Goal: Find contact information: Obtain details needed to contact an individual or organization

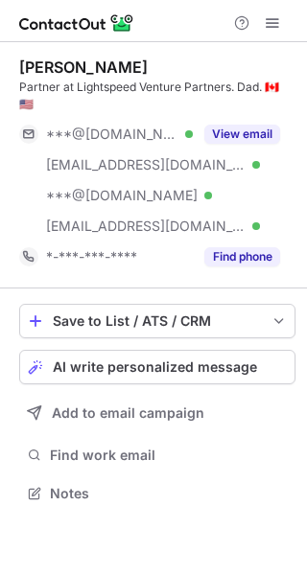
scroll to position [463, 307]
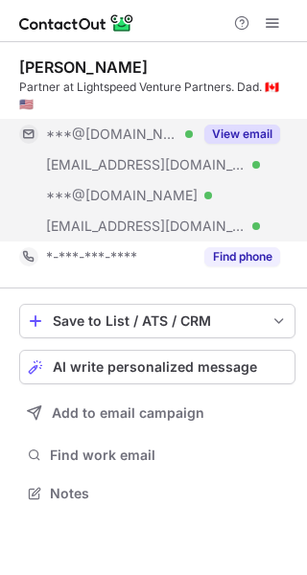
click at [261, 125] on button "View email" at bounding box center [242, 134] width 76 height 19
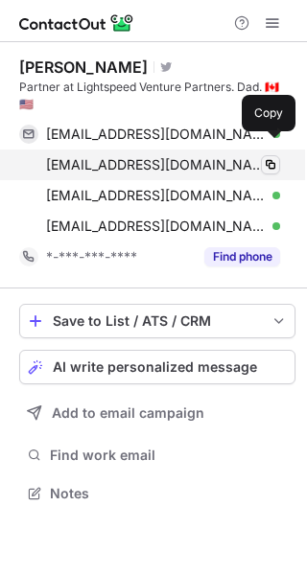
click at [271, 157] on span at bounding box center [270, 164] width 15 height 15
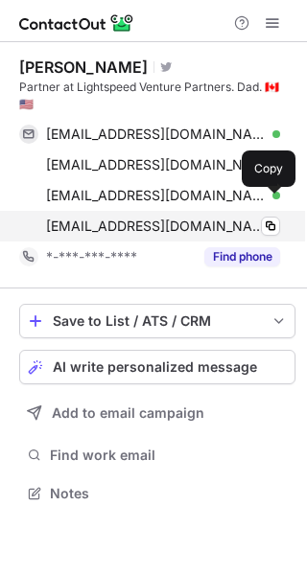
scroll to position [463, 307]
click at [272, 219] on span at bounding box center [270, 226] width 15 height 15
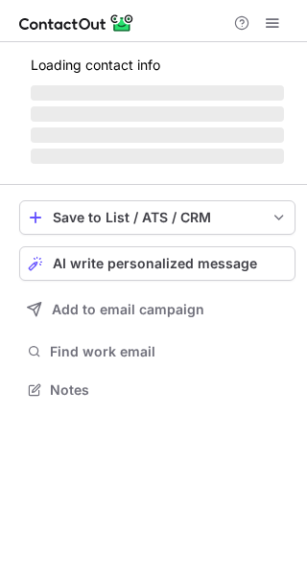
scroll to position [402, 307]
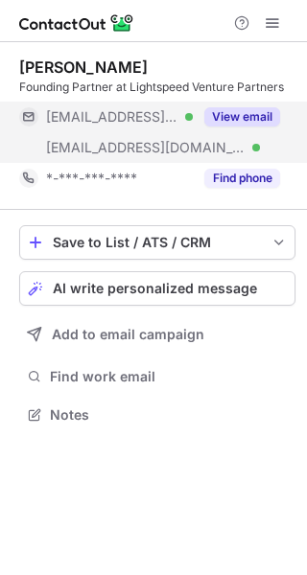
click at [264, 113] on button "View email" at bounding box center [242, 116] width 76 height 19
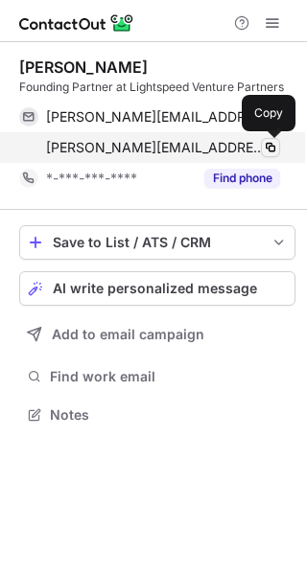
click at [270, 151] on span at bounding box center [270, 147] width 15 height 15
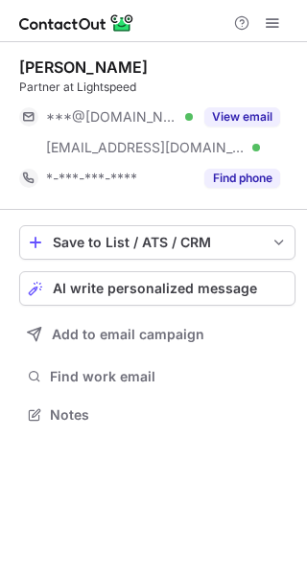
scroll to position [402, 307]
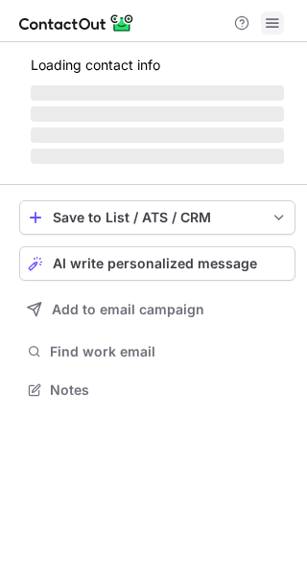
scroll to position [371, 307]
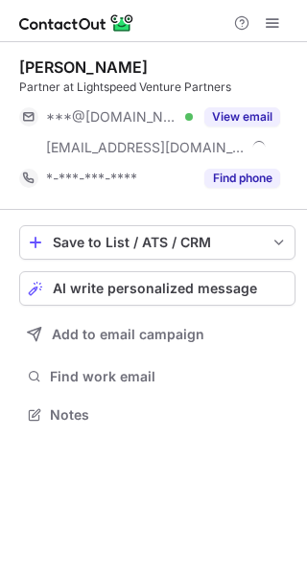
scroll to position [402, 307]
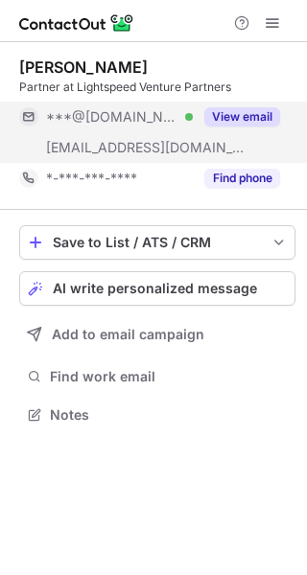
click at [242, 118] on button "View email" at bounding box center [242, 116] width 76 height 19
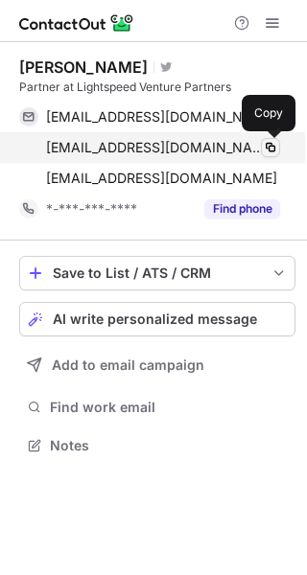
click at [266, 153] on span at bounding box center [270, 147] width 15 height 15
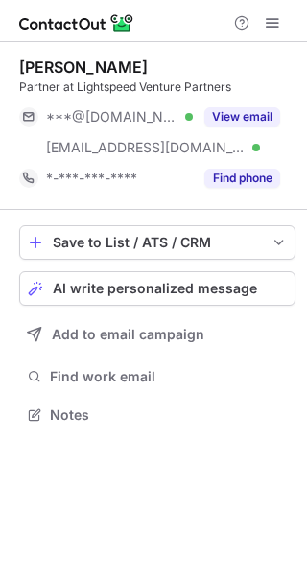
scroll to position [402, 307]
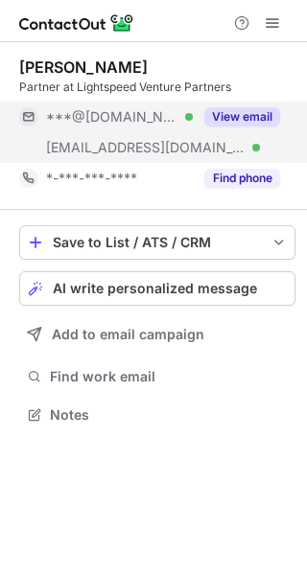
click at [241, 114] on button "View email" at bounding box center [242, 116] width 76 height 19
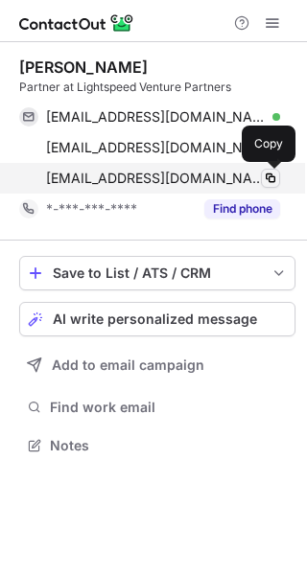
click at [274, 179] on span at bounding box center [270, 178] width 15 height 15
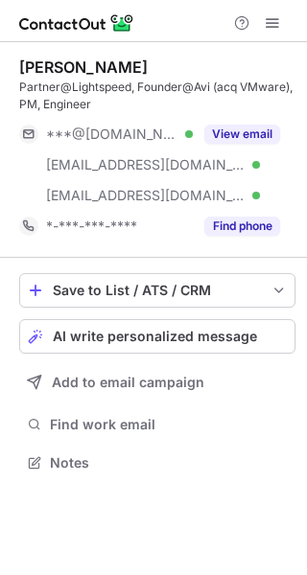
scroll to position [450, 307]
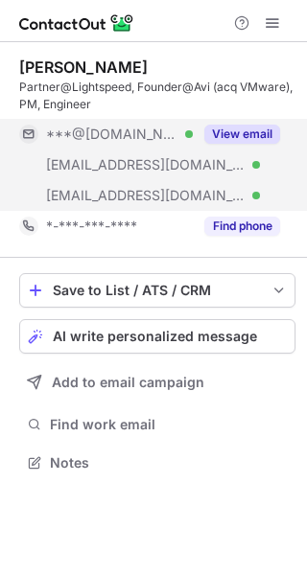
click at [260, 123] on div "View email" at bounding box center [236, 134] width 87 height 31
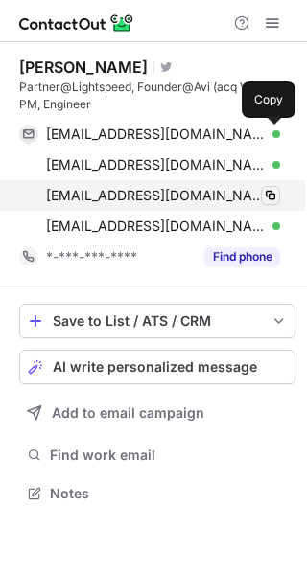
scroll to position [480, 307]
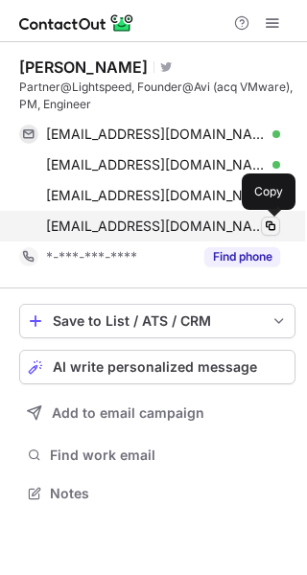
click at [269, 235] on button at bounding box center [270, 226] width 19 height 19
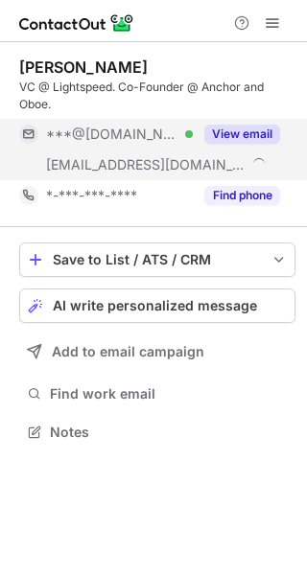
scroll to position [419, 307]
click at [241, 131] on button "View email" at bounding box center [242, 134] width 76 height 19
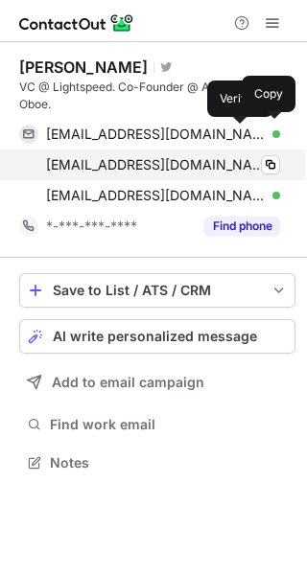
scroll to position [450, 307]
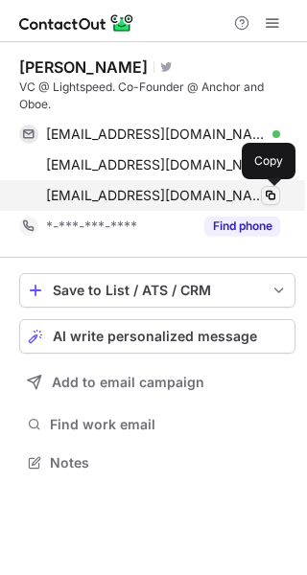
click at [269, 197] on span at bounding box center [270, 195] width 15 height 15
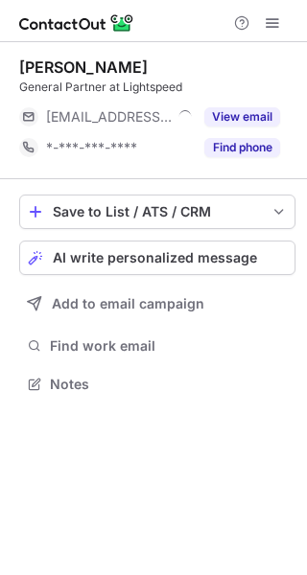
scroll to position [371, 307]
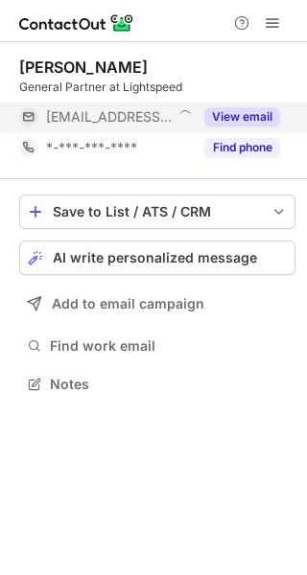
click at [256, 118] on button "View email" at bounding box center [242, 116] width 76 height 19
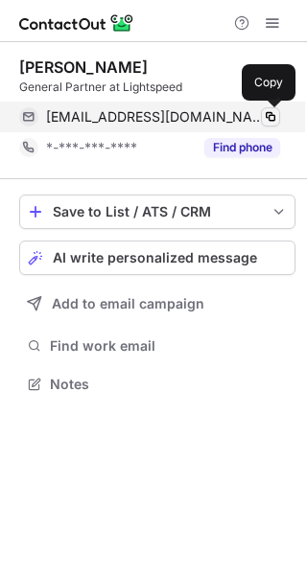
click at [264, 118] on span at bounding box center [270, 116] width 15 height 15
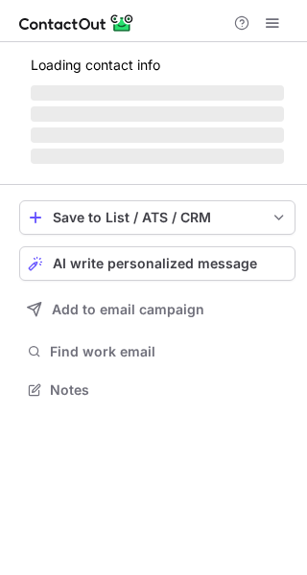
scroll to position [402, 307]
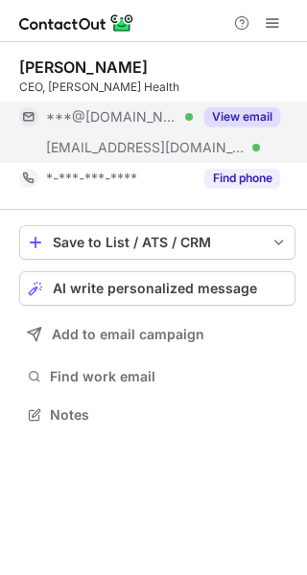
click at [245, 121] on button "View email" at bounding box center [242, 116] width 76 height 19
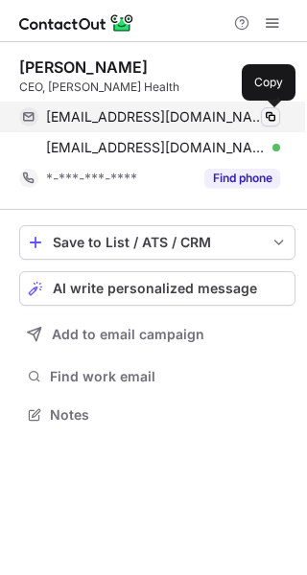
click at [270, 115] on span at bounding box center [270, 116] width 15 height 15
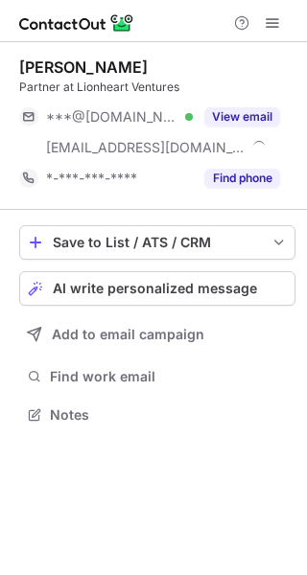
scroll to position [402, 307]
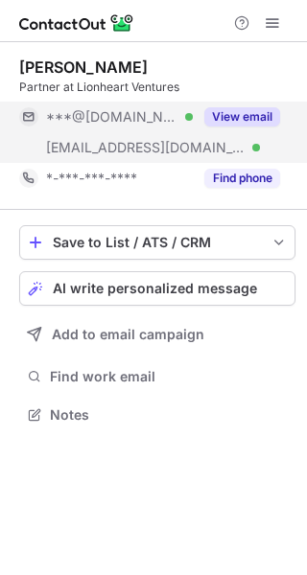
click at [248, 113] on button "View email" at bounding box center [242, 116] width 76 height 19
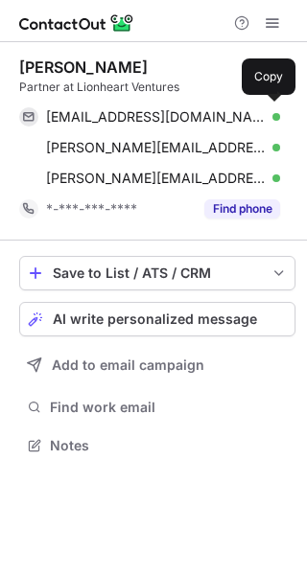
scroll to position [432, 307]
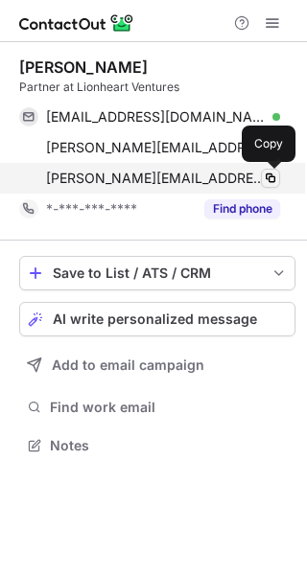
click at [271, 183] on span at bounding box center [270, 178] width 15 height 15
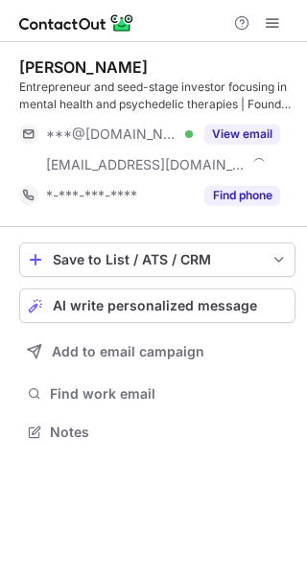
scroll to position [419, 307]
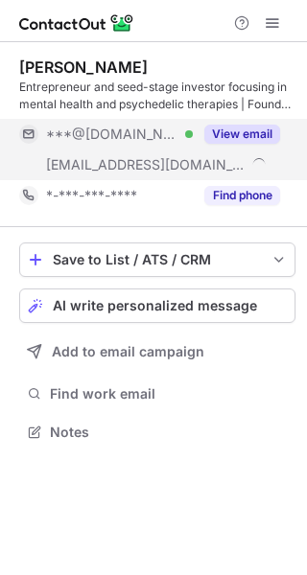
click at [258, 131] on button "View email" at bounding box center [242, 134] width 76 height 19
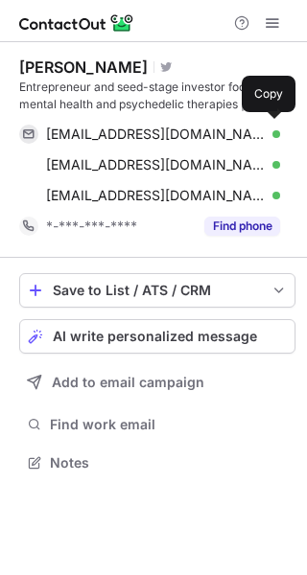
scroll to position [450, 307]
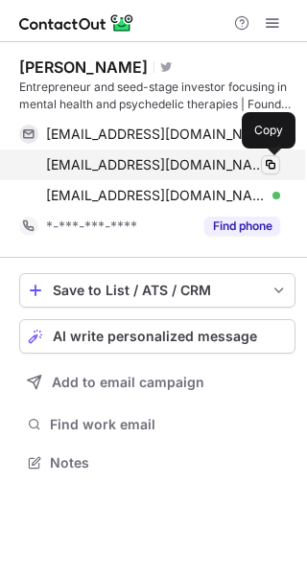
click at [266, 162] on span at bounding box center [270, 164] width 15 height 15
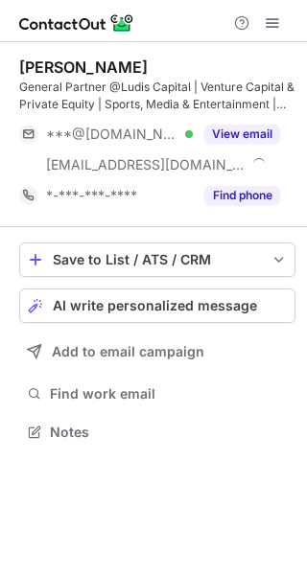
scroll to position [419, 307]
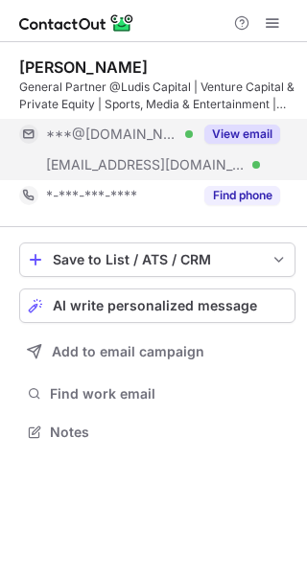
click at [226, 122] on div "View email" at bounding box center [236, 134] width 87 height 31
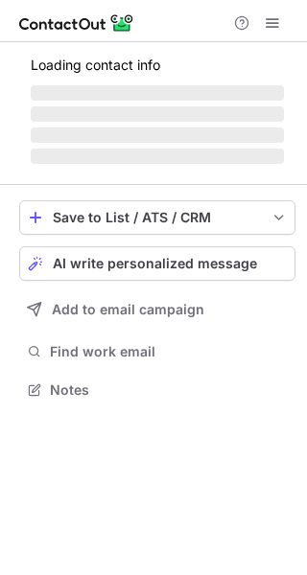
scroll to position [402, 307]
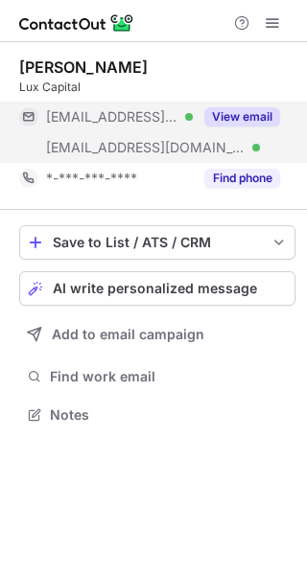
click at [262, 116] on button "View email" at bounding box center [242, 116] width 76 height 19
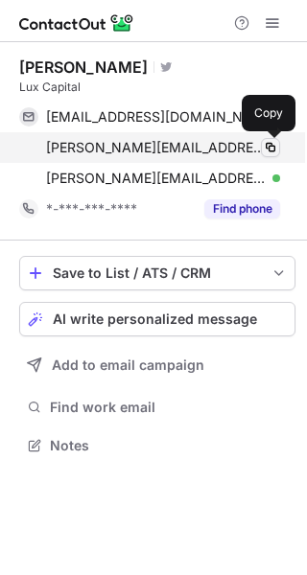
click at [272, 150] on span at bounding box center [270, 147] width 15 height 15
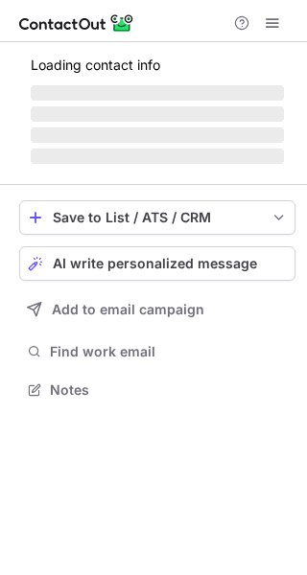
scroll to position [402, 307]
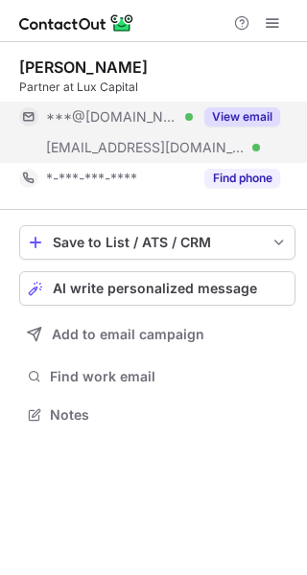
click at [223, 114] on button "View email" at bounding box center [242, 116] width 76 height 19
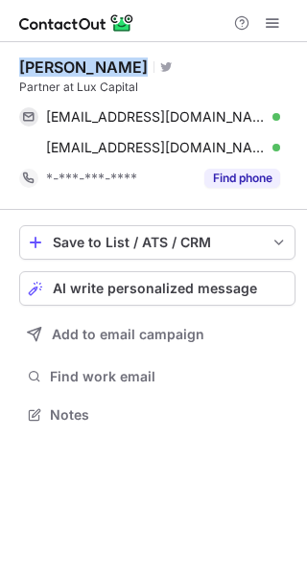
drag, startPoint x: 19, startPoint y: 63, endPoint x: 121, endPoint y: 63, distance: 101.6
click at [122, 63] on div "Deena Shakir Visit Twitter profile" at bounding box center [157, 67] width 276 height 19
copy div "Deena Shakir"
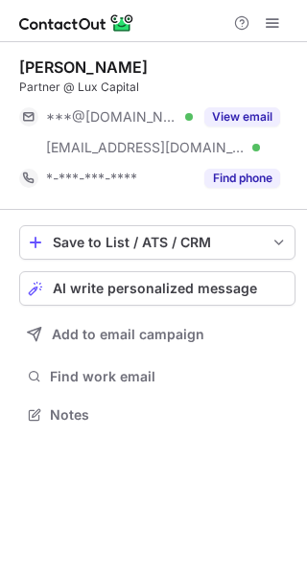
scroll to position [402, 307]
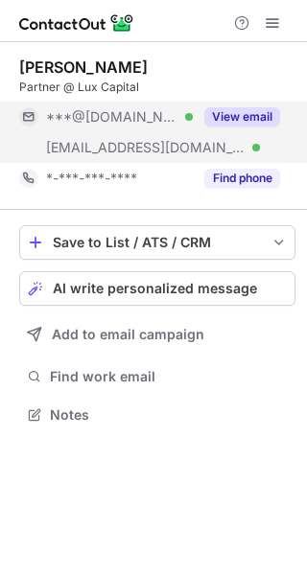
click at [258, 112] on button "View email" at bounding box center [242, 116] width 76 height 19
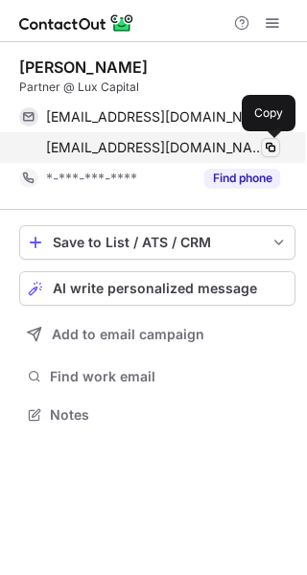
click at [269, 150] on span at bounding box center [270, 147] width 15 height 15
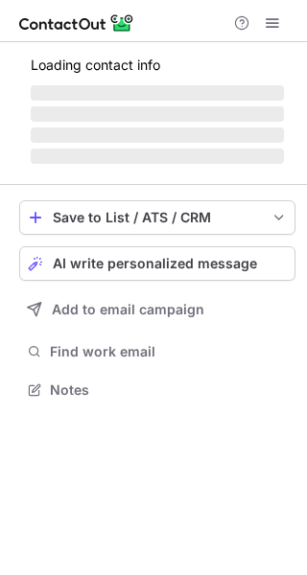
scroll to position [402, 307]
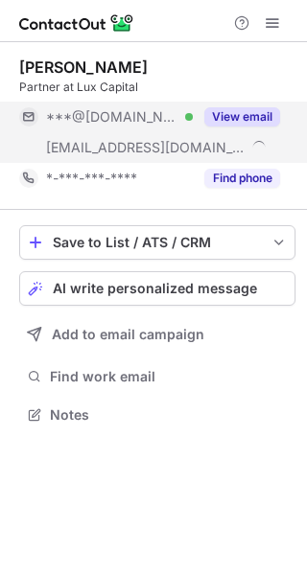
click at [248, 115] on button "View email" at bounding box center [242, 116] width 76 height 19
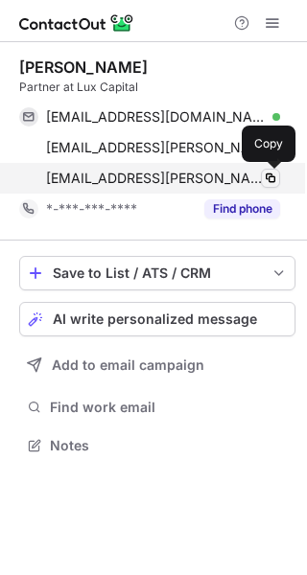
click at [271, 180] on span at bounding box center [270, 178] width 15 height 15
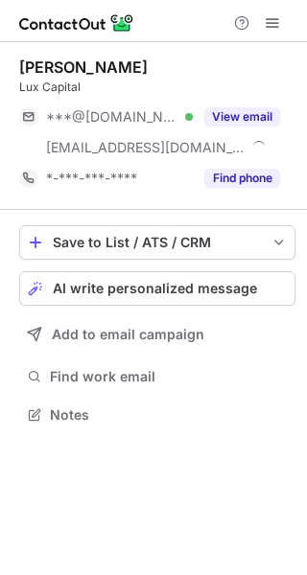
scroll to position [402, 307]
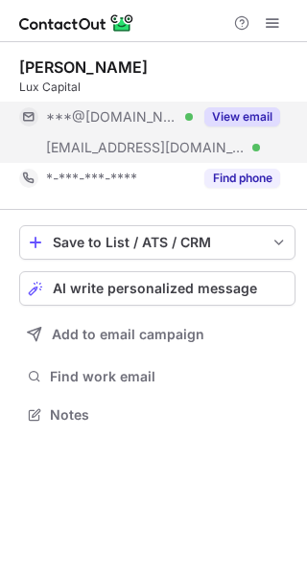
click at [247, 117] on button "View email" at bounding box center [242, 116] width 76 height 19
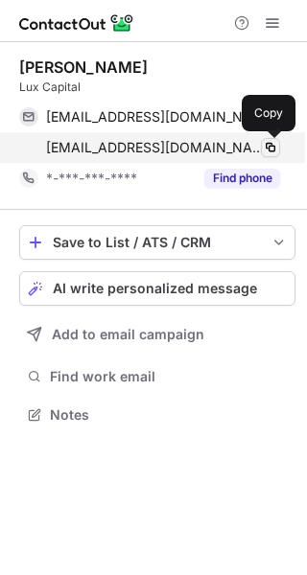
click at [272, 150] on span at bounding box center [270, 147] width 15 height 15
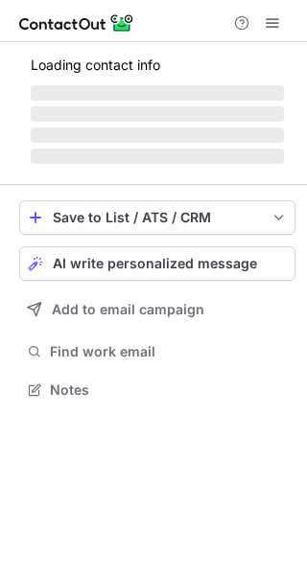
scroll to position [402, 307]
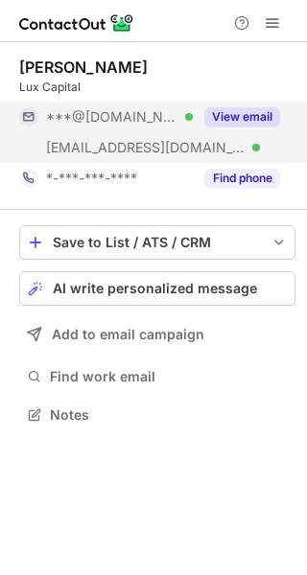
click at [233, 117] on button "View email" at bounding box center [242, 116] width 76 height 19
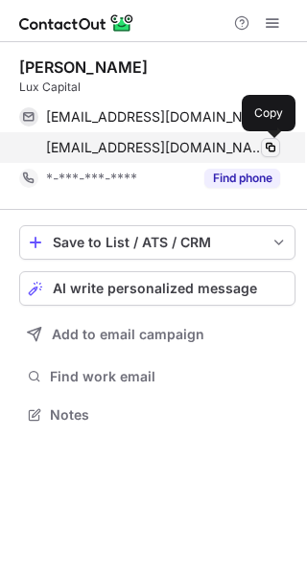
click at [270, 152] on span at bounding box center [270, 147] width 15 height 15
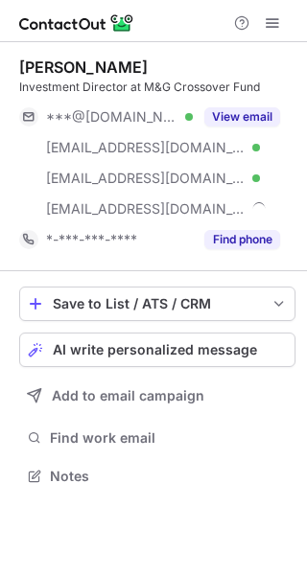
scroll to position [463, 307]
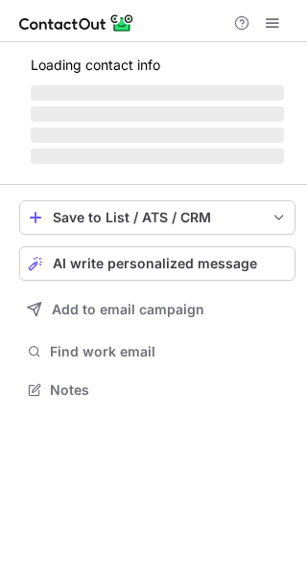
scroll to position [463, 307]
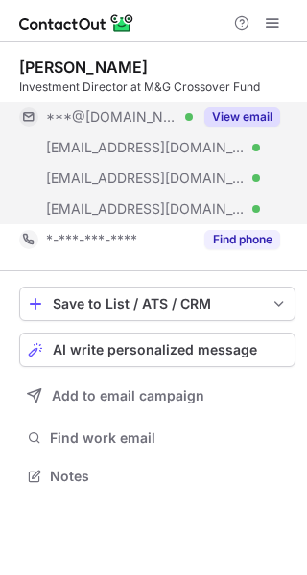
click at [275, 104] on div "View email" at bounding box center [236, 117] width 87 height 31
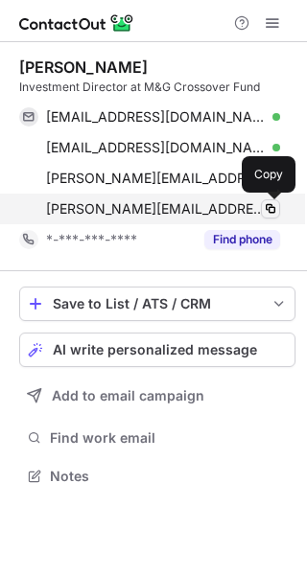
click at [266, 209] on span at bounding box center [270, 208] width 15 height 15
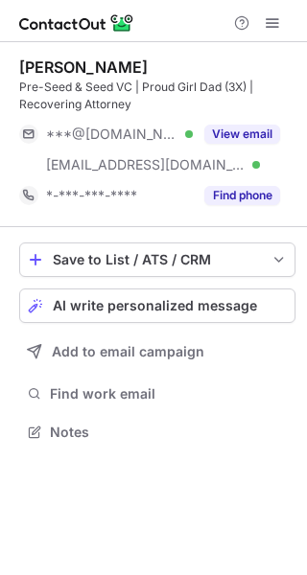
scroll to position [419, 307]
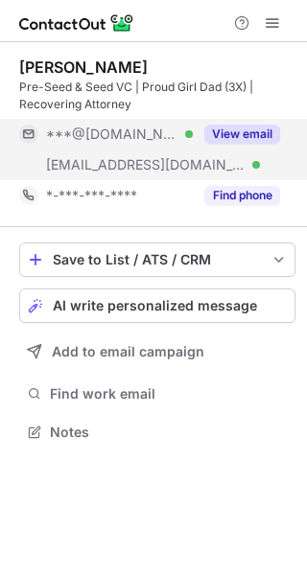
click at [255, 128] on button "View email" at bounding box center [242, 134] width 76 height 19
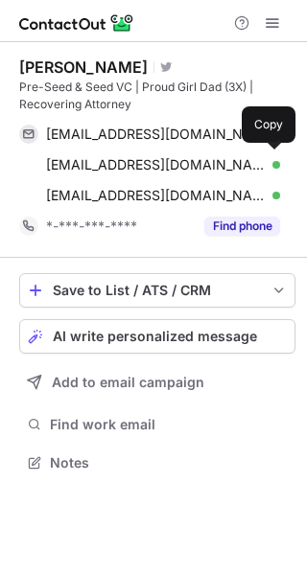
scroll to position [450, 307]
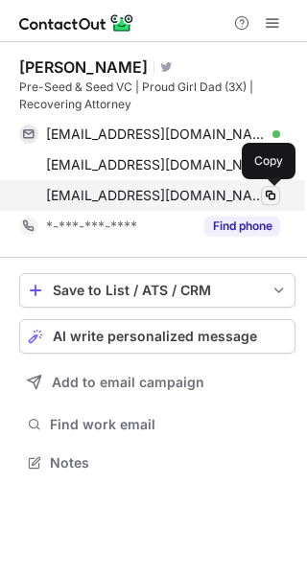
click at [267, 197] on span at bounding box center [270, 195] width 15 height 15
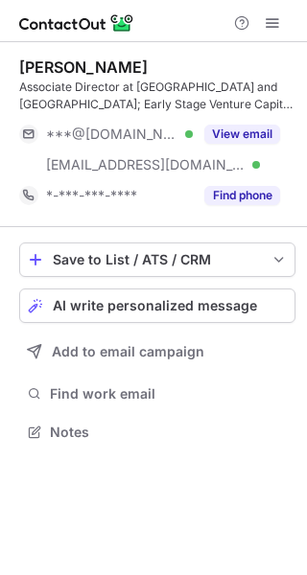
scroll to position [419, 307]
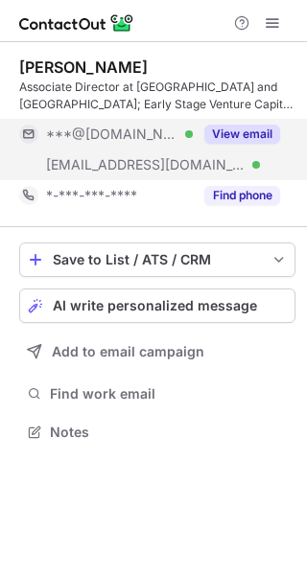
click at [244, 132] on button "View email" at bounding box center [242, 134] width 76 height 19
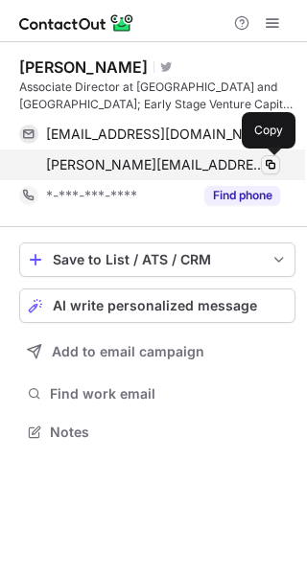
click at [267, 165] on span at bounding box center [270, 164] width 15 height 15
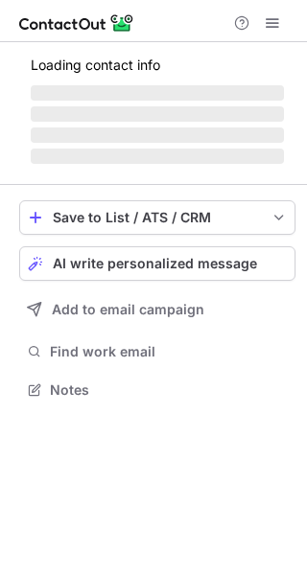
scroll to position [432, 307]
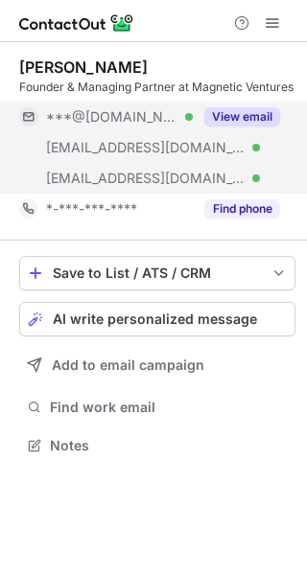
click at [250, 113] on button "View email" at bounding box center [242, 116] width 76 height 19
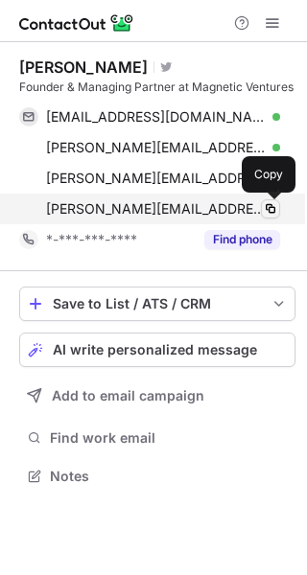
click at [269, 208] on span at bounding box center [270, 208] width 15 height 15
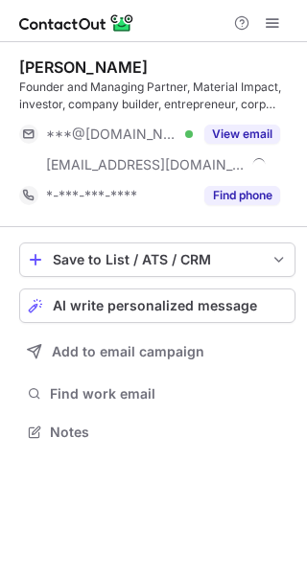
scroll to position [419, 307]
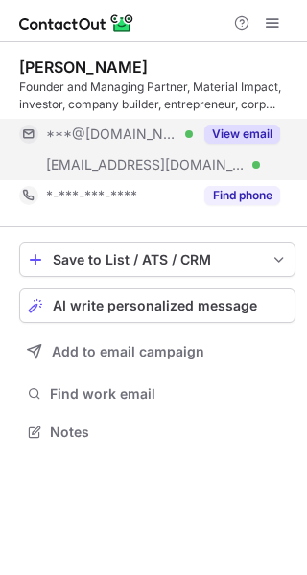
click at [237, 135] on button "View email" at bounding box center [242, 134] width 76 height 19
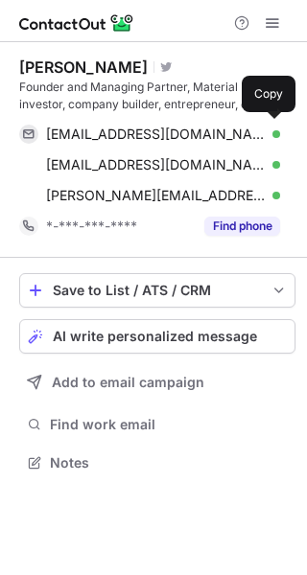
scroll to position [450, 307]
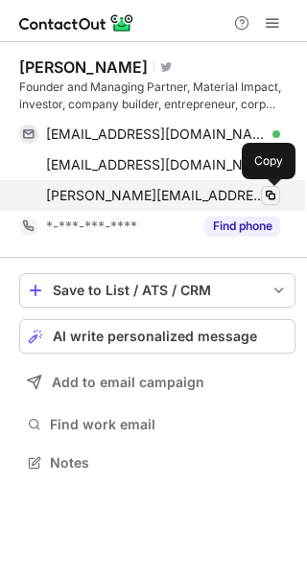
click at [268, 194] on span at bounding box center [270, 195] width 15 height 15
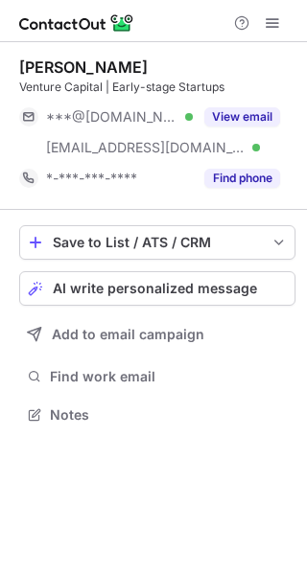
scroll to position [402, 307]
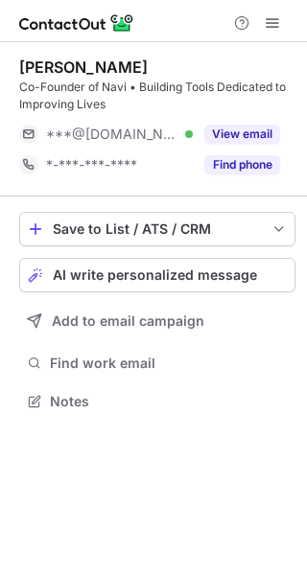
scroll to position [388, 307]
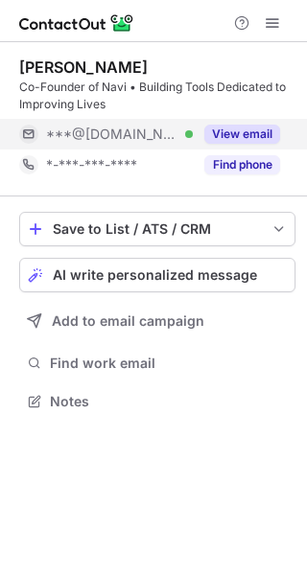
click at [240, 130] on button "View email" at bounding box center [242, 134] width 76 height 19
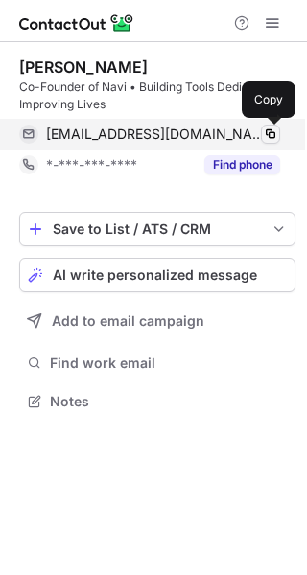
click at [267, 133] on span at bounding box center [270, 134] width 15 height 15
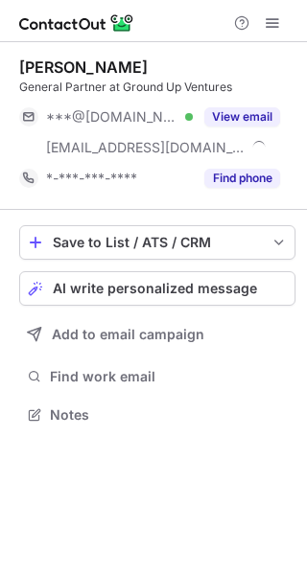
scroll to position [402, 307]
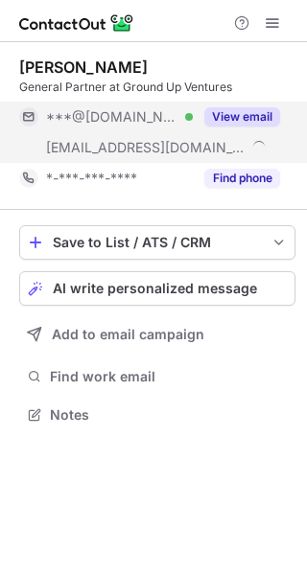
click at [243, 112] on button "View email" at bounding box center [242, 116] width 76 height 19
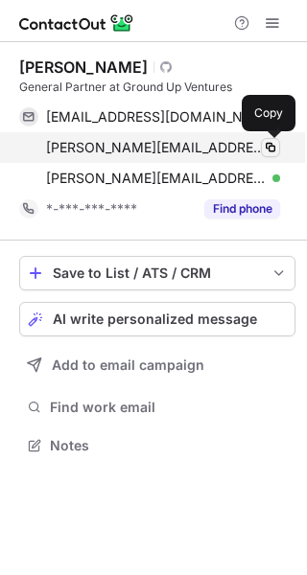
click at [268, 150] on span at bounding box center [270, 147] width 15 height 15
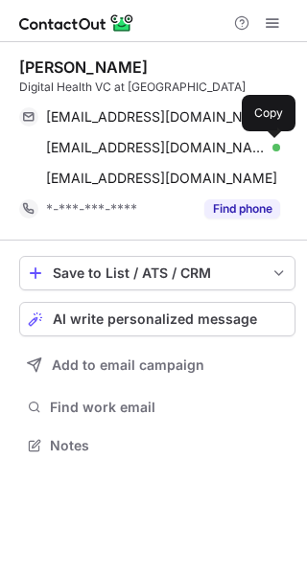
click at [269, 150] on span at bounding box center [270, 147] width 15 height 15
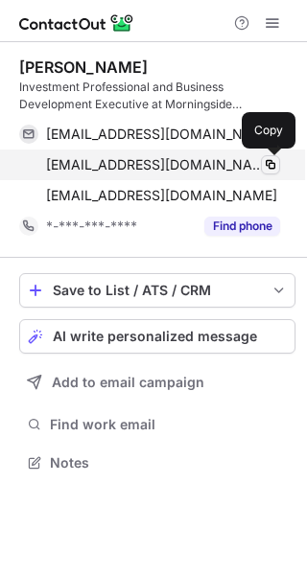
scroll to position [450, 307]
click at [270, 165] on span at bounding box center [270, 164] width 15 height 15
